Goal: Task Accomplishment & Management: Manage account settings

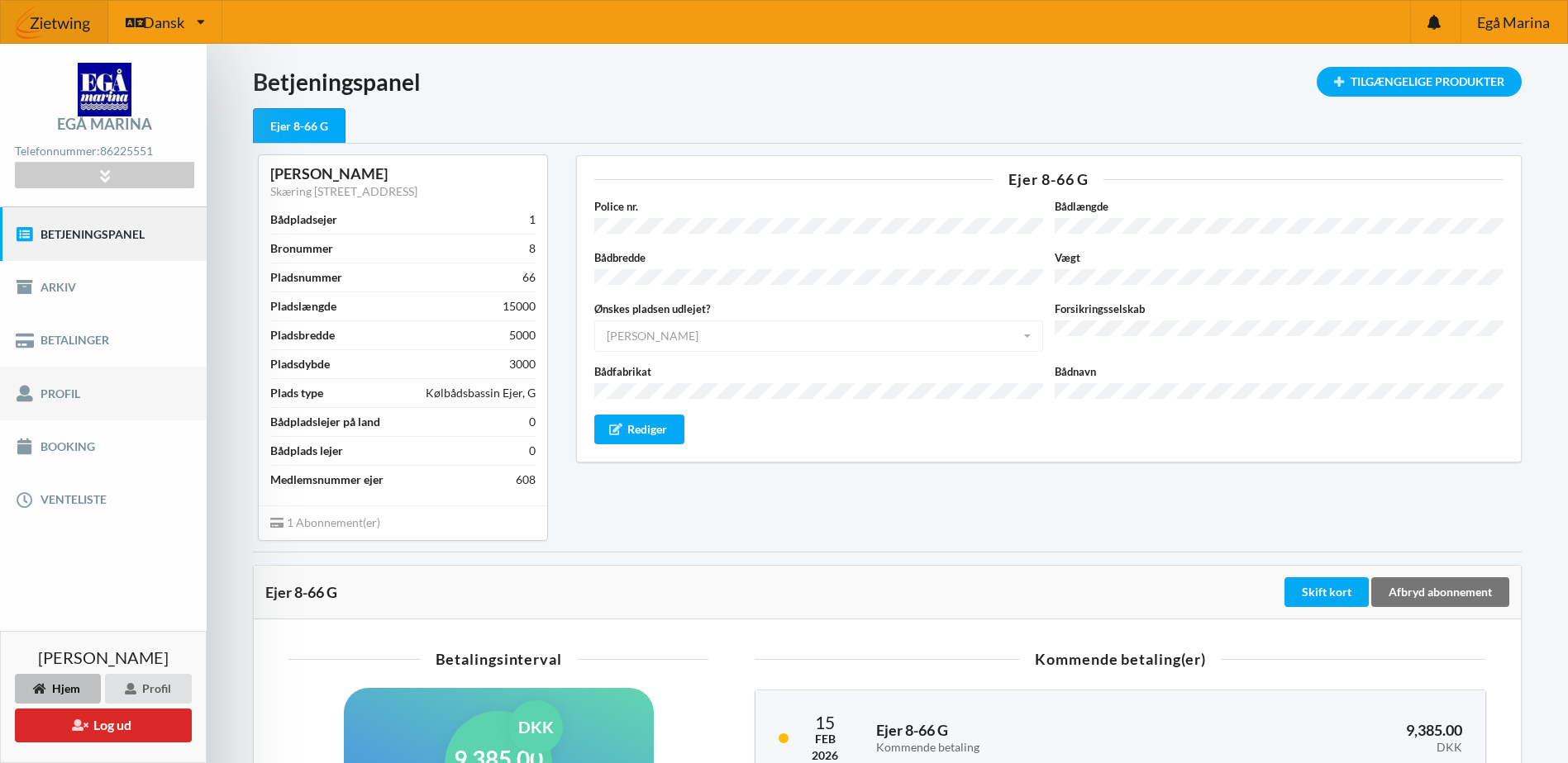
click at [65, 395] on link "Profil" at bounding box center [103, 393] width 207 height 53
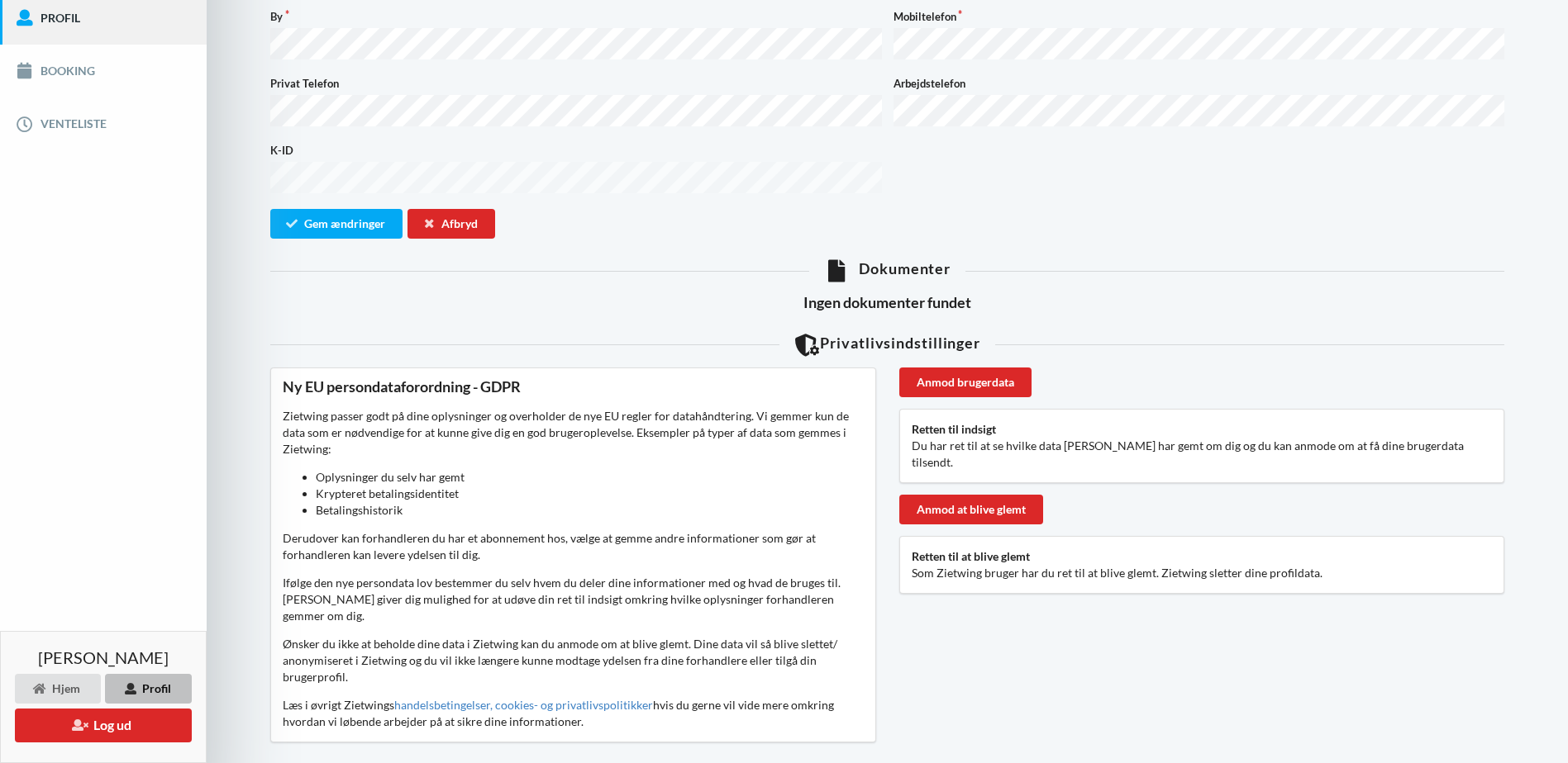
scroll to position [400, 0]
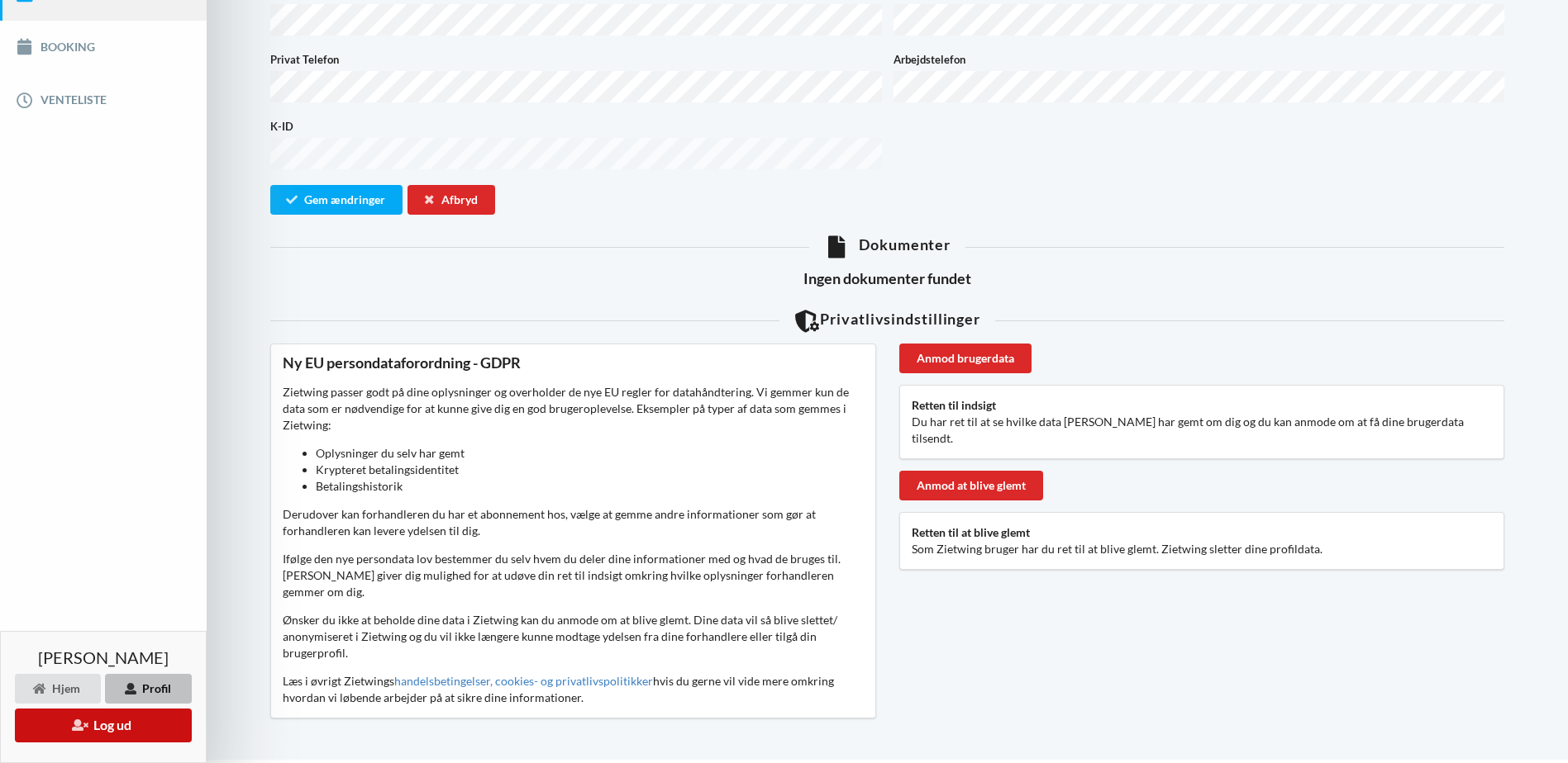
click at [130, 727] on button "Log ud" at bounding box center [103, 726] width 177 height 34
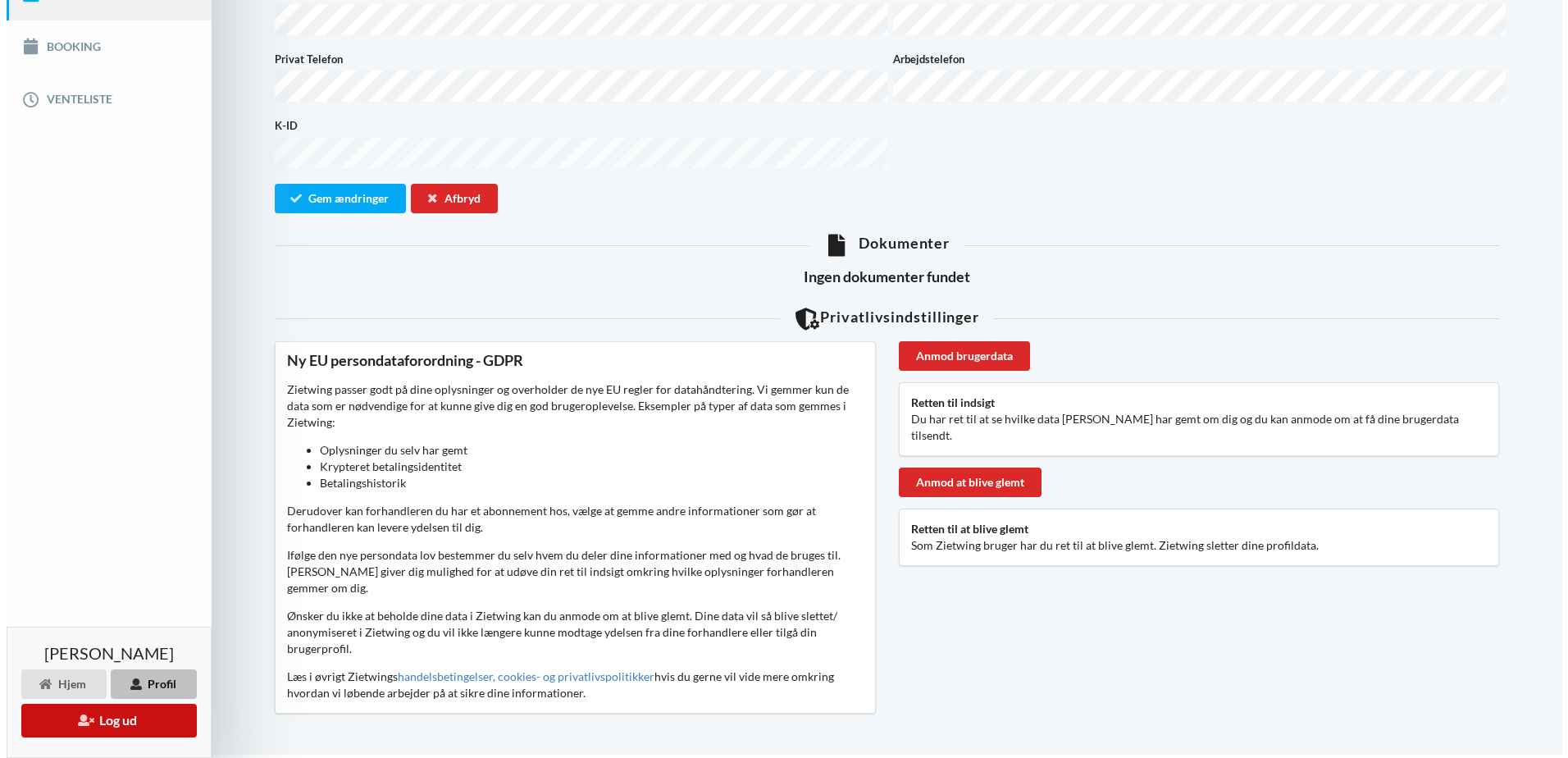
scroll to position [380, 0]
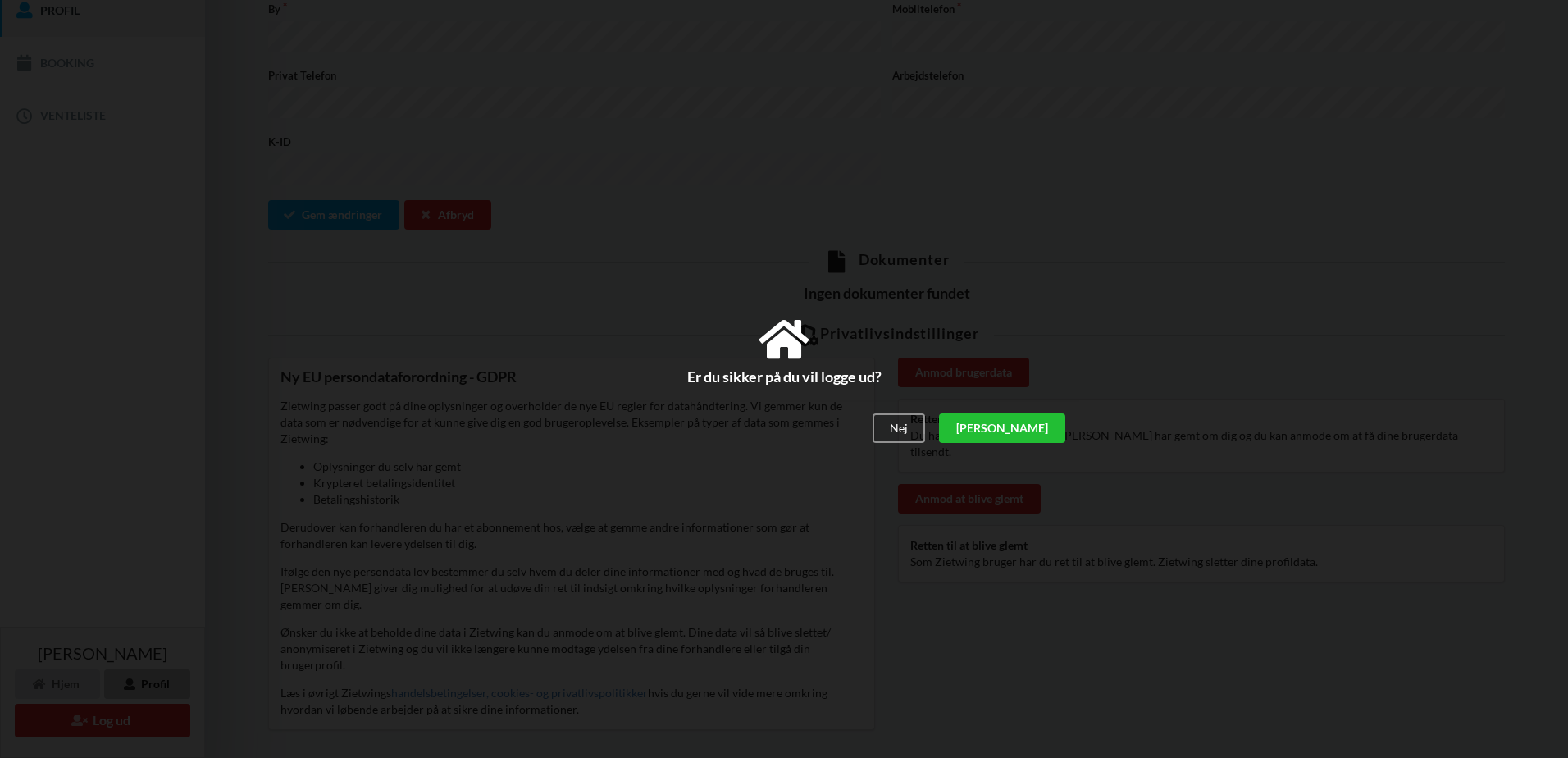
click at [1051, 422] on div "[PERSON_NAME]" at bounding box center [1002, 429] width 127 height 29
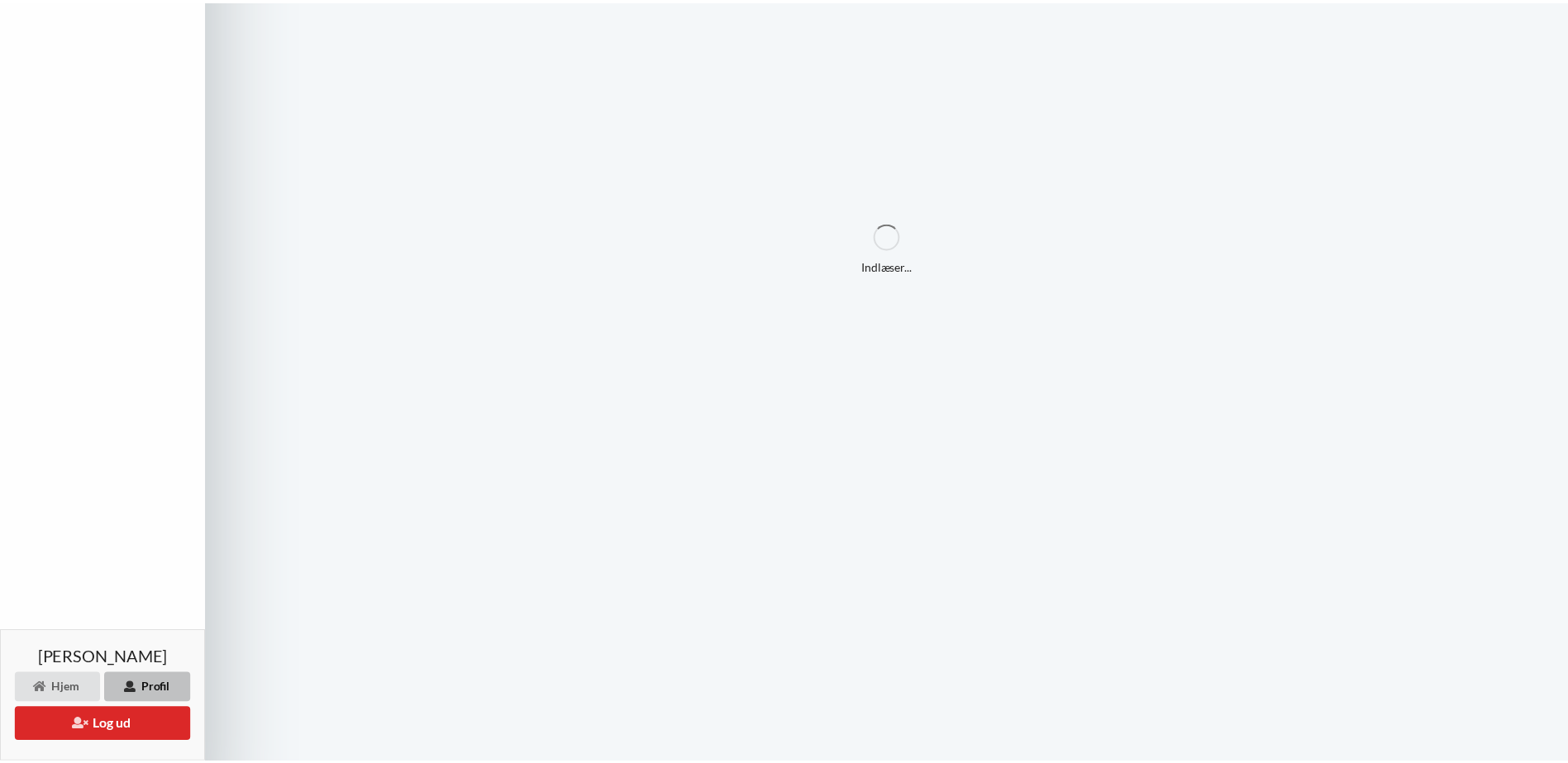
scroll to position [219, 0]
